Goal: Check status: Check status

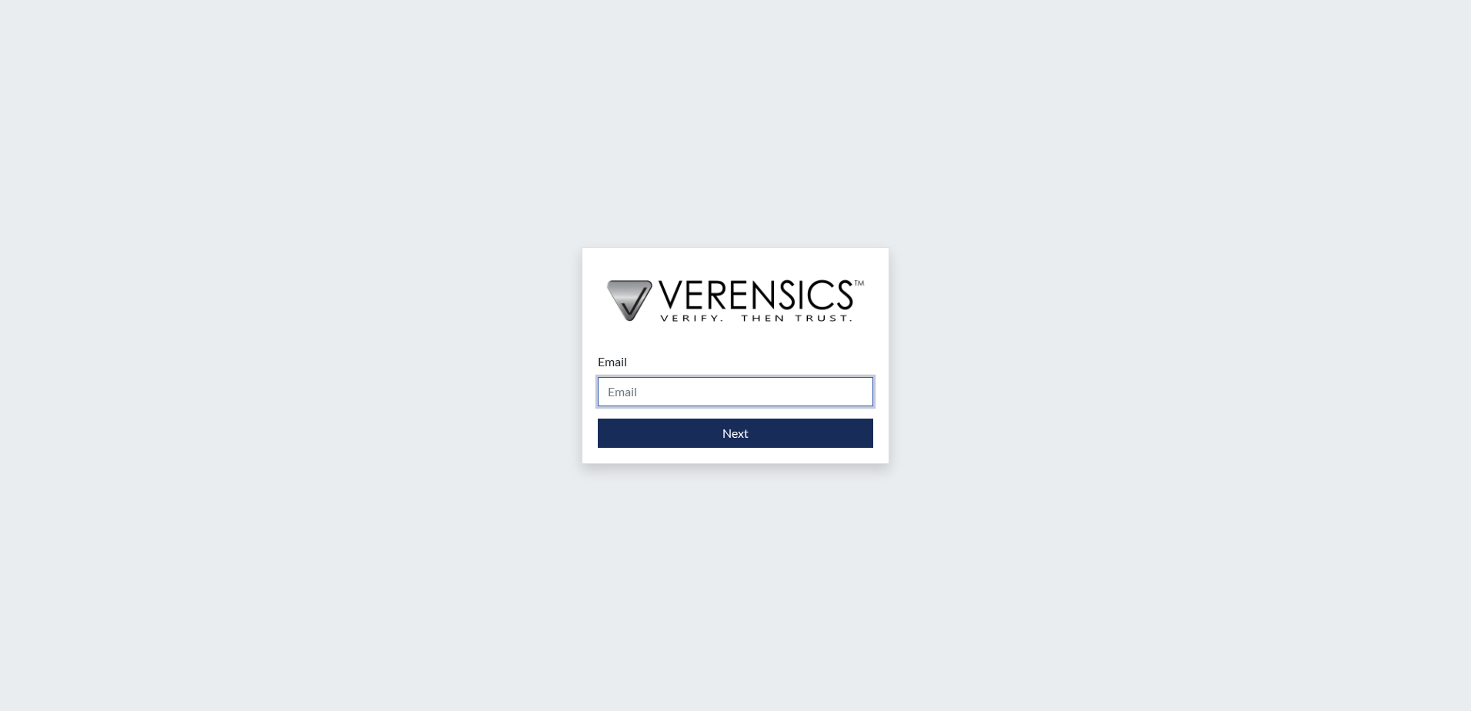
click at [727, 392] on input "Email" at bounding box center [736, 391] width 276 height 29
type input "[PERSON_NAME][EMAIL_ADDRESS][PERSON_NAME][DOMAIN_NAME]"
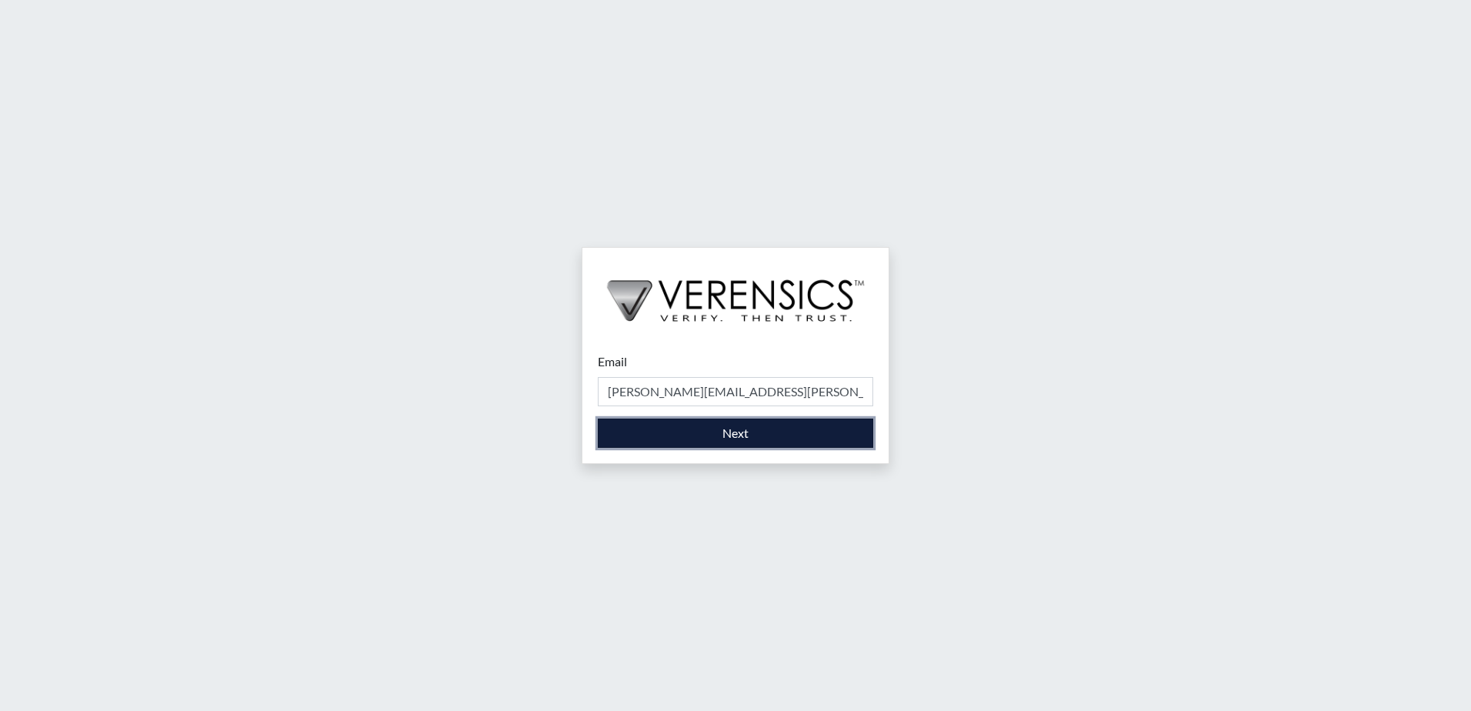
click at [747, 429] on button "Next" at bounding box center [736, 433] width 276 height 29
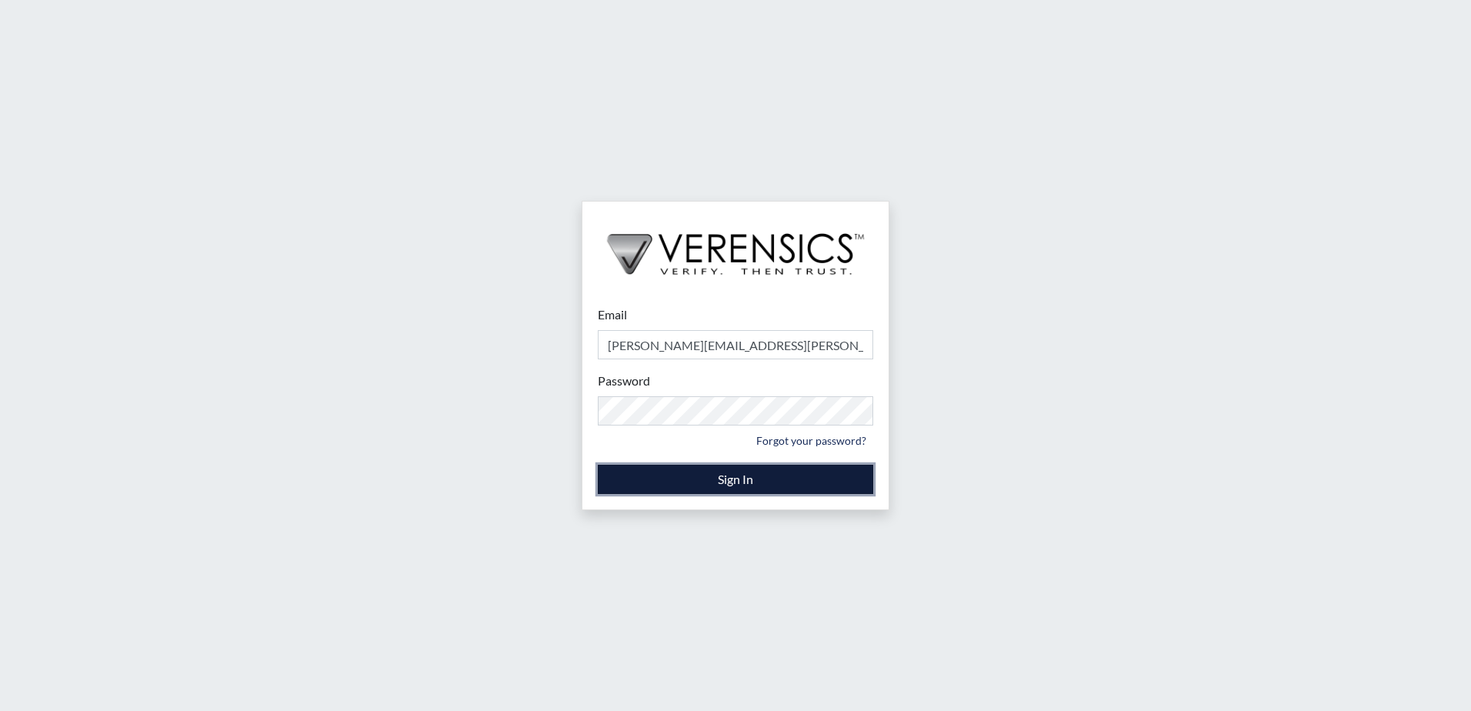
click at [732, 482] on button "Sign In" at bounding box center [736, 479] width 276 height 29
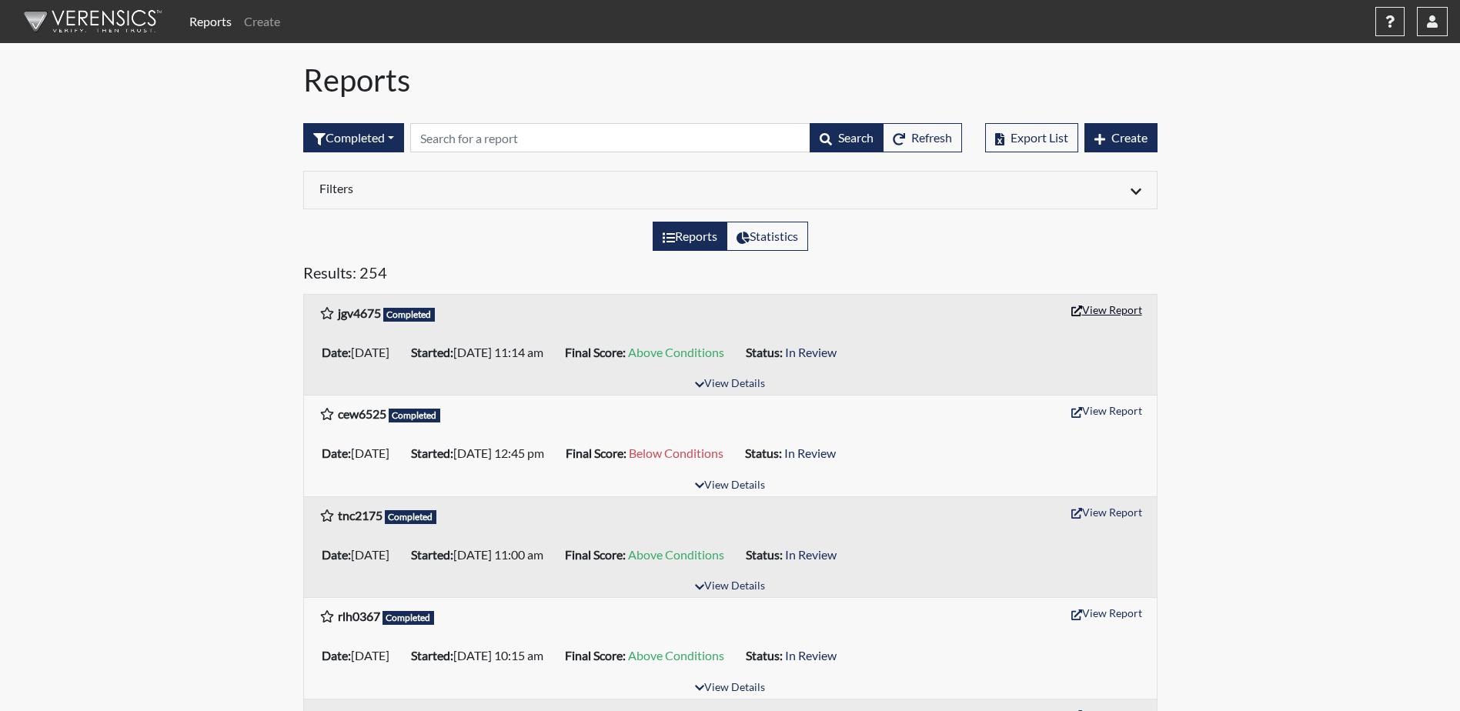
click at [1110, 313] on button "View Report" at bounding box center [1106, 310] width 85 height 24
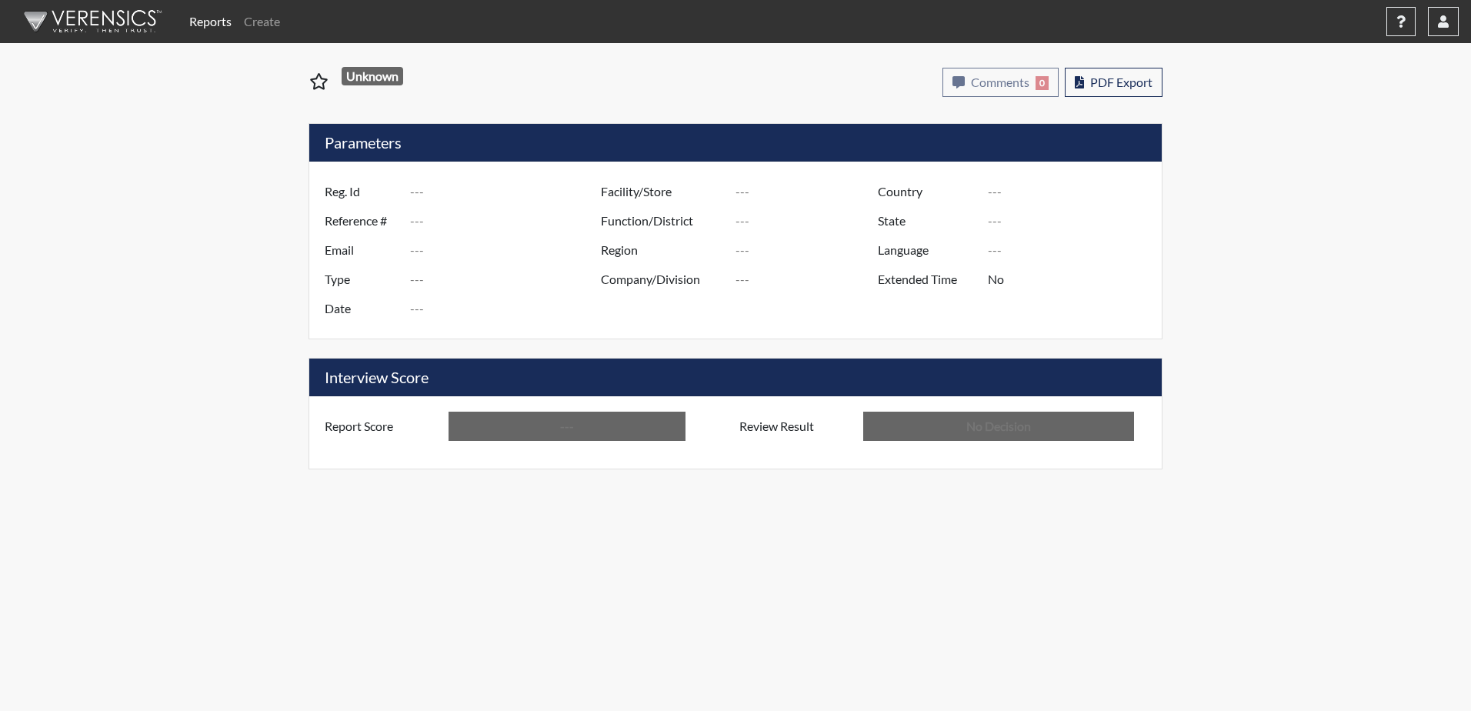
type input "jgv4675"
type input "51285"
type input "---"
type input "Corrections Pre-Employment"
type input "[DATE]"
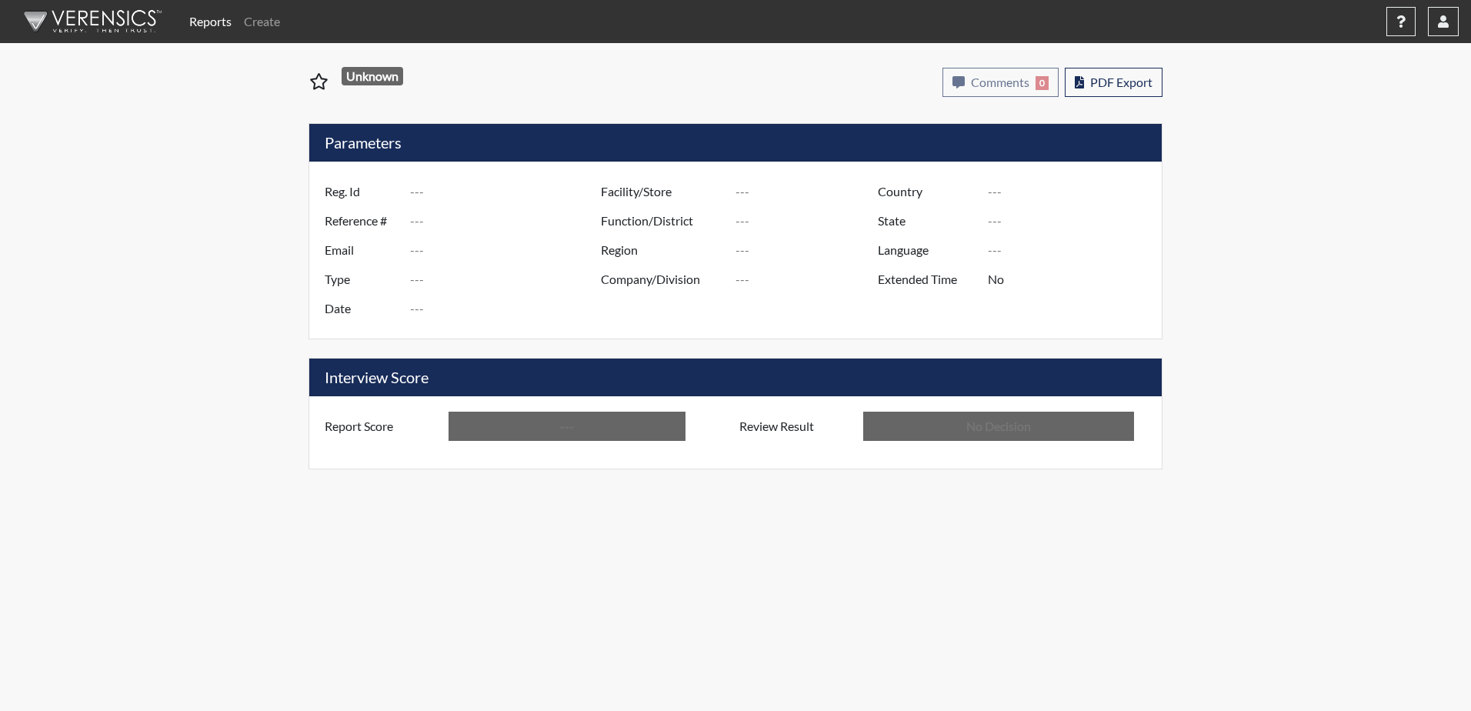
type input "[PERSON_NAME]"
type input "[GEOGRAPHIC_DATA]"
type input "[US_STATE]"
type input "English"
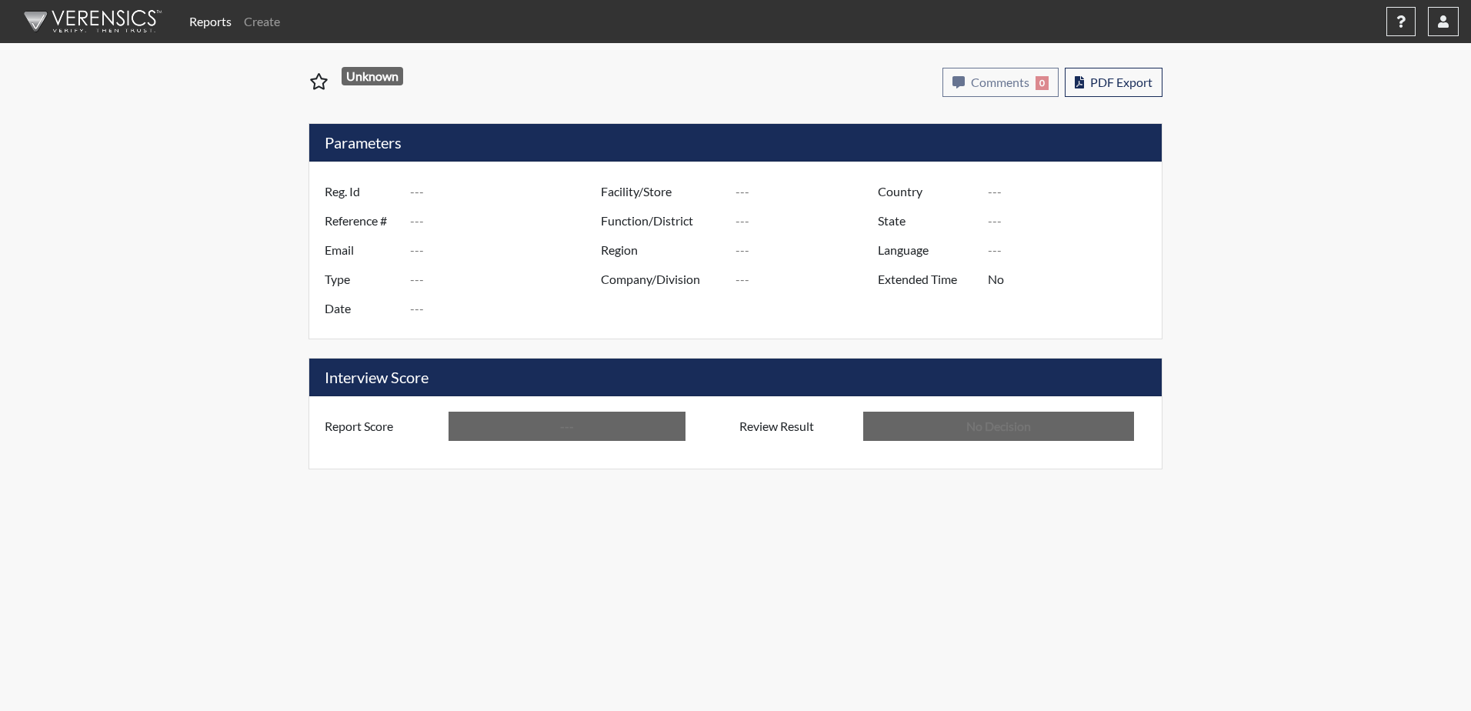
type input "Above Conditions"
type input "In Review"
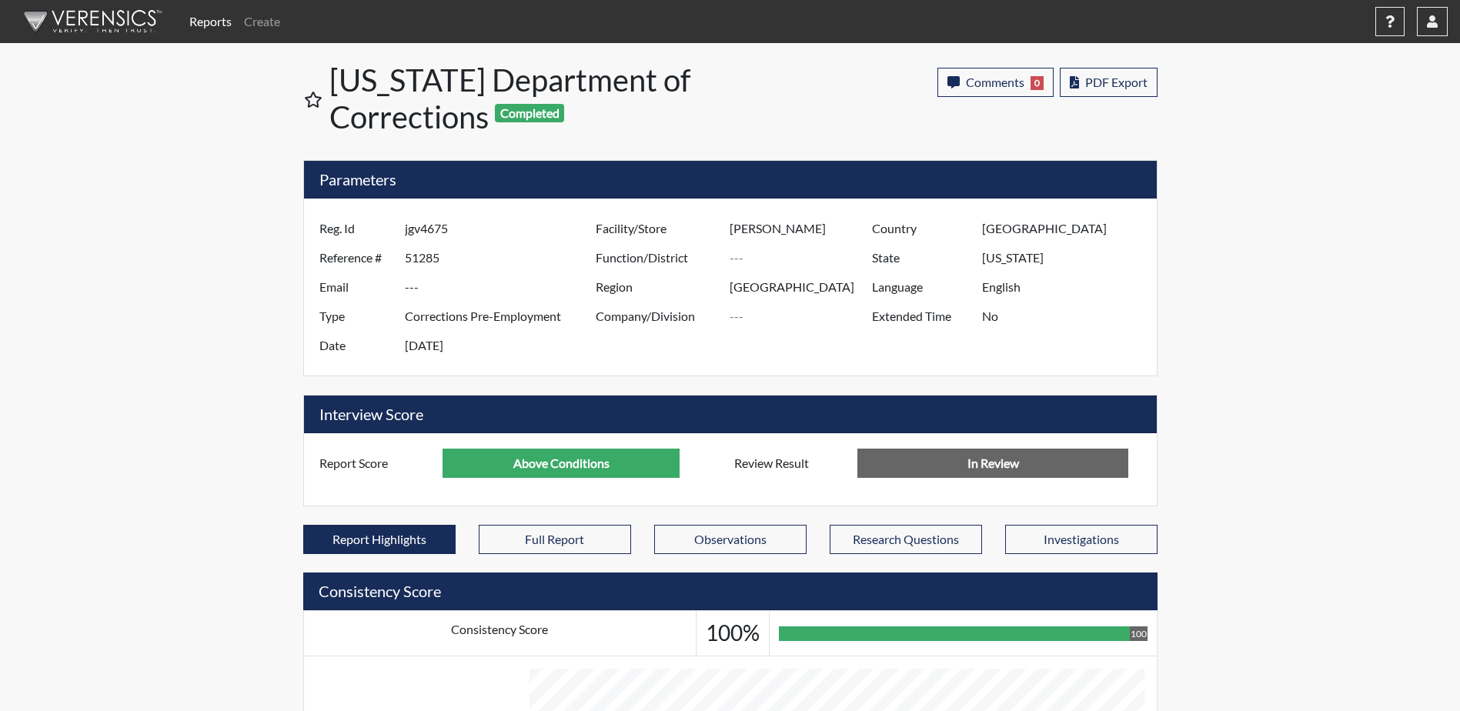
scroll to position [769345, 768961]
click at [1433, 12] on button "button" at bounding box center [1432, 21] width 31 height 29
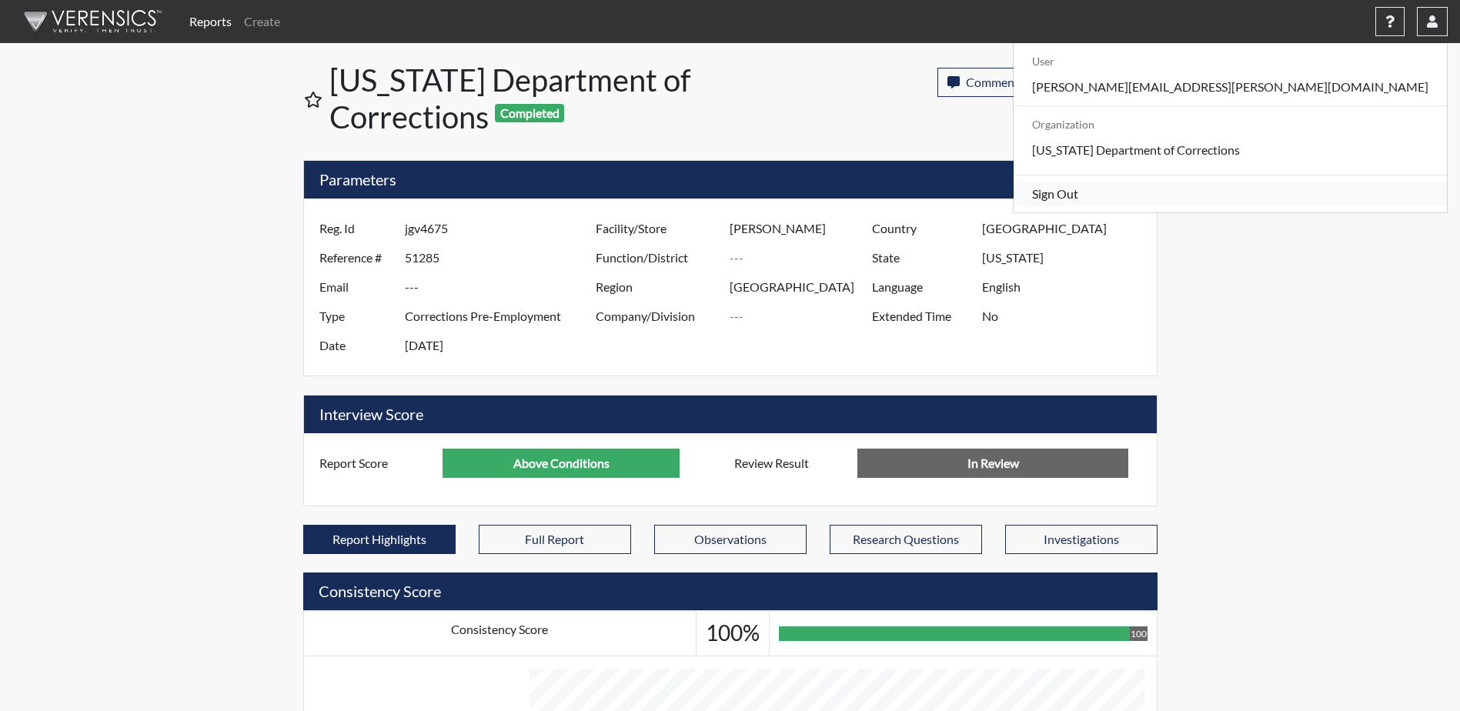
click at [1308, 206] on link "Sign Out" at bounding box center [1230, 194] width 433 height 25
